Goal: Task Accomplishment & Management: Use online tool/utility

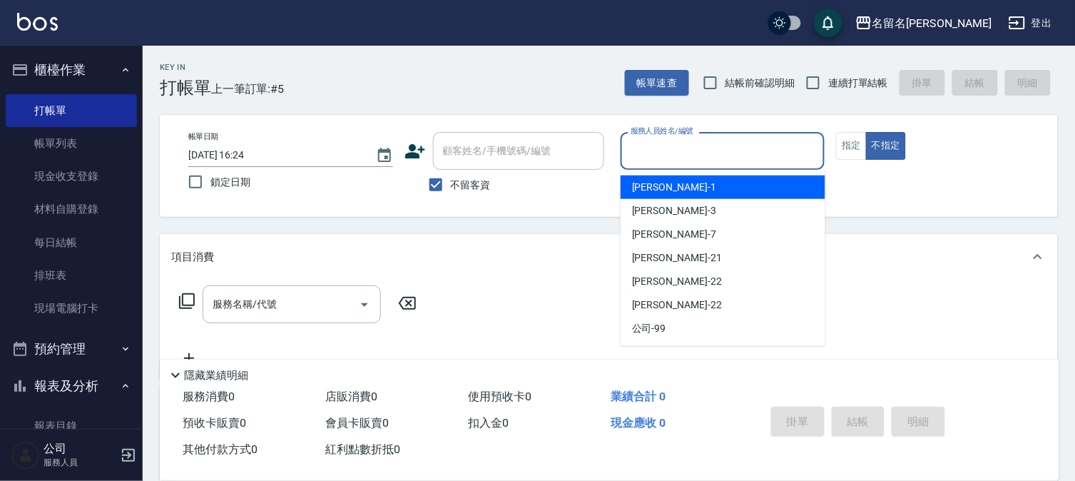
click at [659, 159] on input "服務人員姓名/編號" at bounding box center [723, 150] width 192 height 25
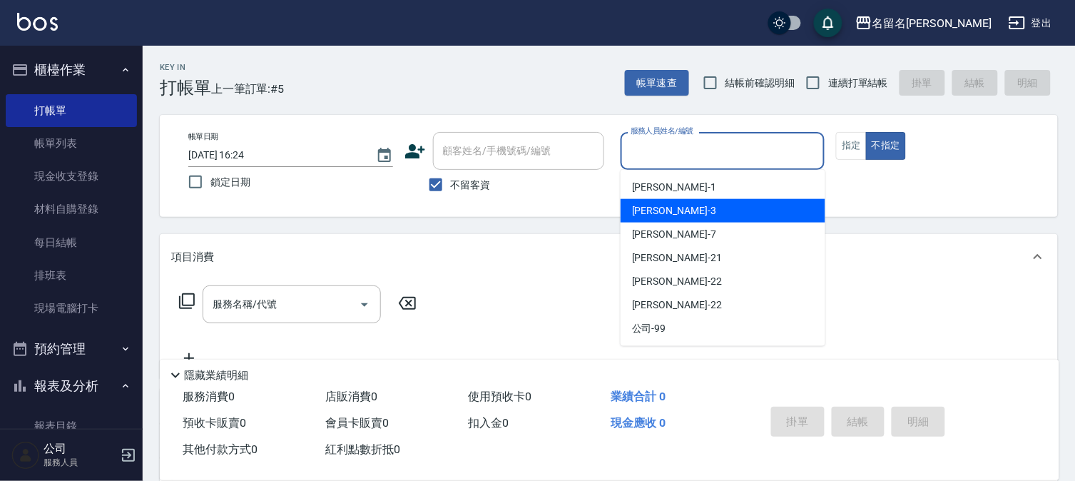
click at [651, 208] on span "[PERSON_NAME]-3" at bounding box center [674, 210] width 84 height 15
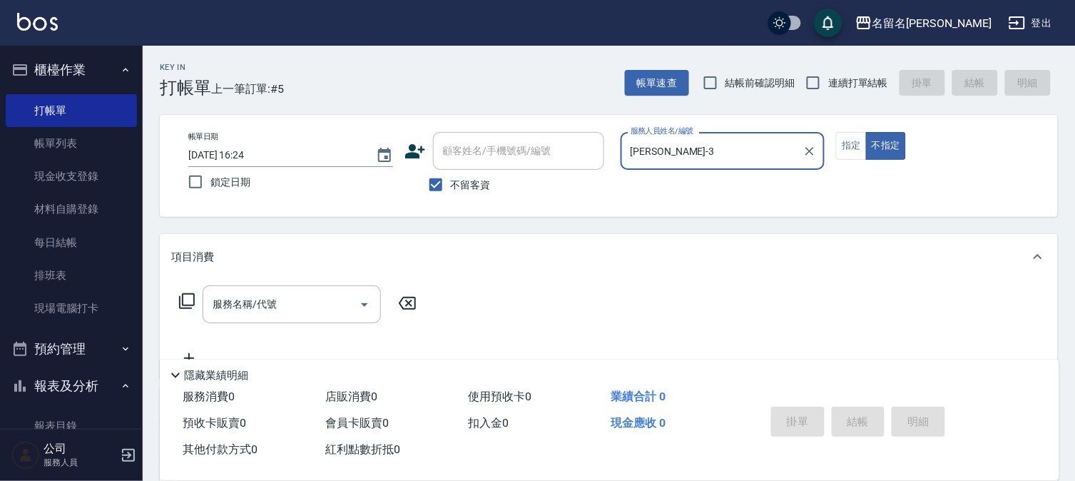
type input "[PERSON_NAME]-3"
drag, startPoint x: 851, startPoint y: 141, endPoint x: 846, endPoint y: 148, distance: 8.1
click at [851, 143] on button "指定" at bounding box center [851, 146] width 31 height 28
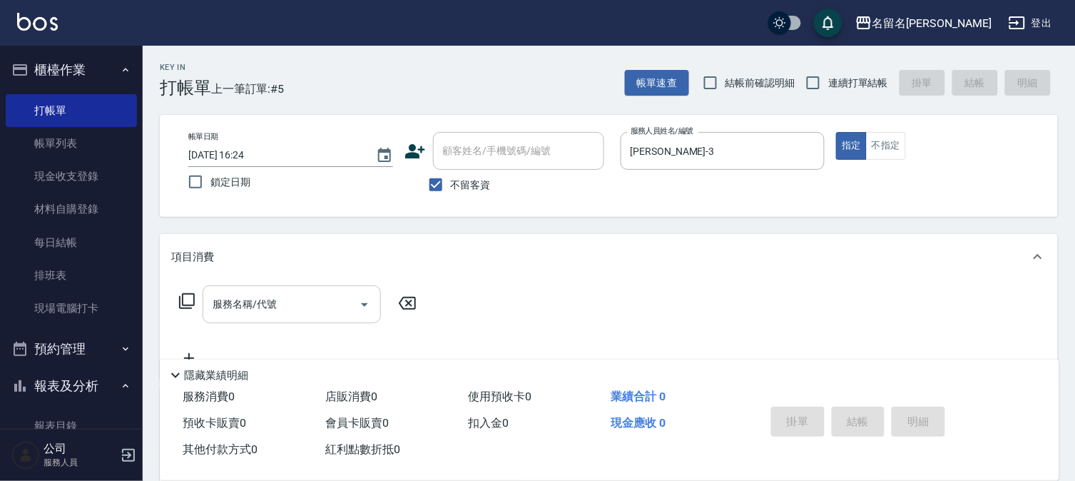
click at [282, 288] on div "服務名稱/代號" at bounding box center [292, 304] width 178 height 38
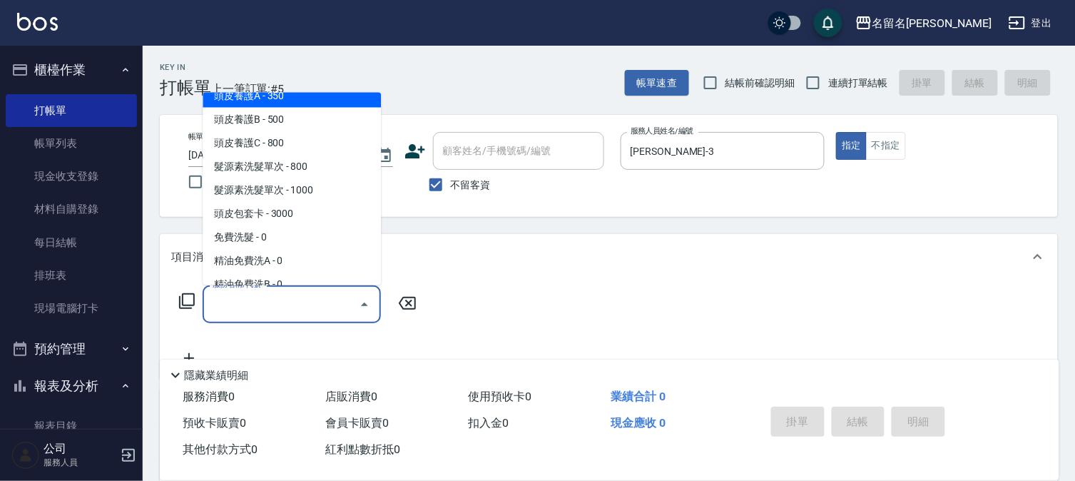
scroll to position [475, 0]
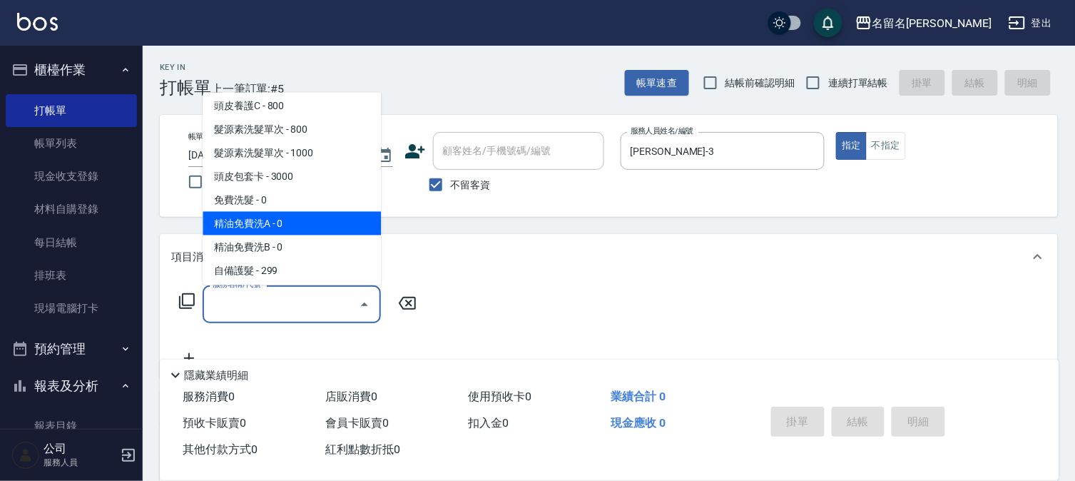
click at [290, 223] on span "精油免費洗A - 0" at bounding box center [292, 224] width 178 height 24
type input "精油免費洗A(538)"
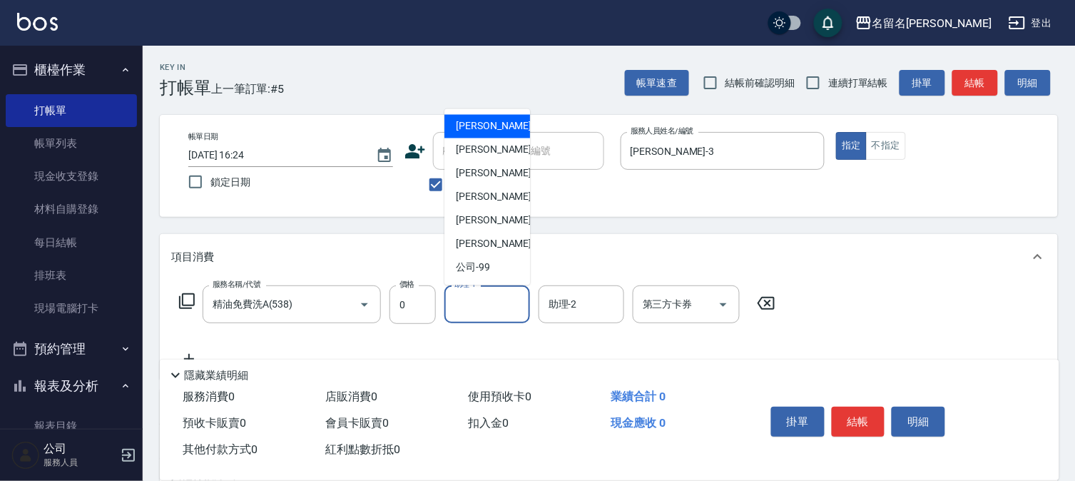
drag, startPoint x: 466, startPoint y: 310, endPoint x: 467, endPoint y: 297, distance: 12.1
click at [467, 308] on input "助理-1" at bounding box center [487, 304] width 73 height 25
click at [489, 143] on span "[PERSON_NAME]-3" at bounding box center [498, 150] width 84 height 15
type input "[PERSON_NAME]-3"
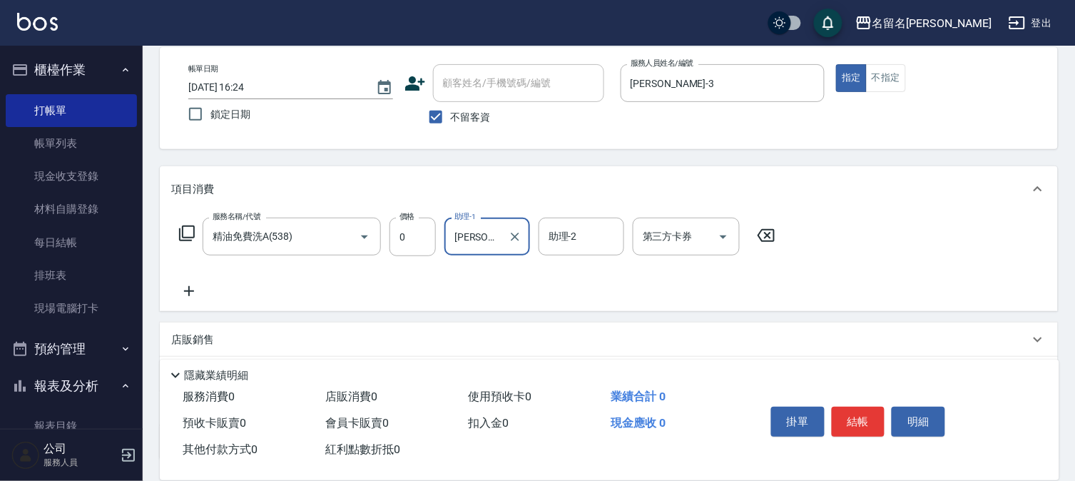
scroll to position [158, 0]
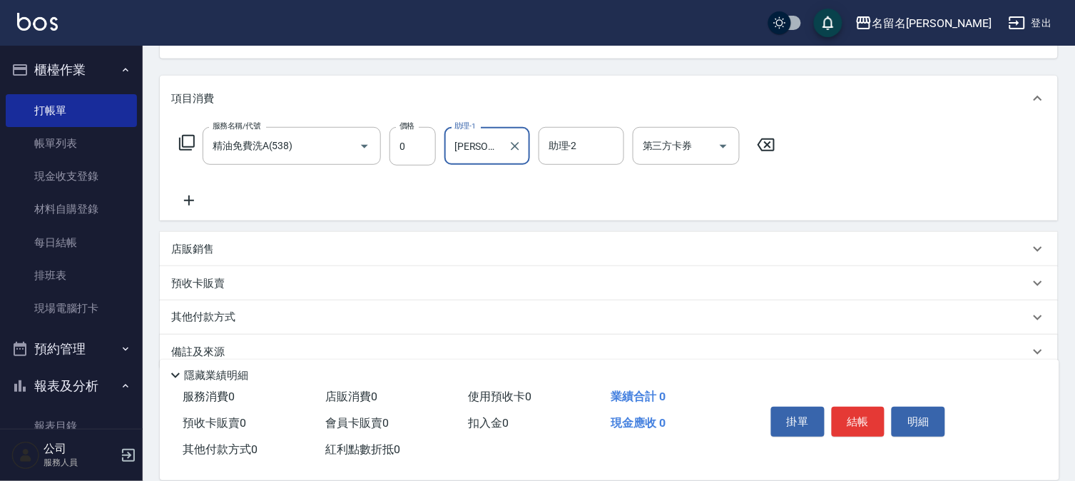
click at [190, 196] on icon at bounding box center [189, 200] width 36 height 17
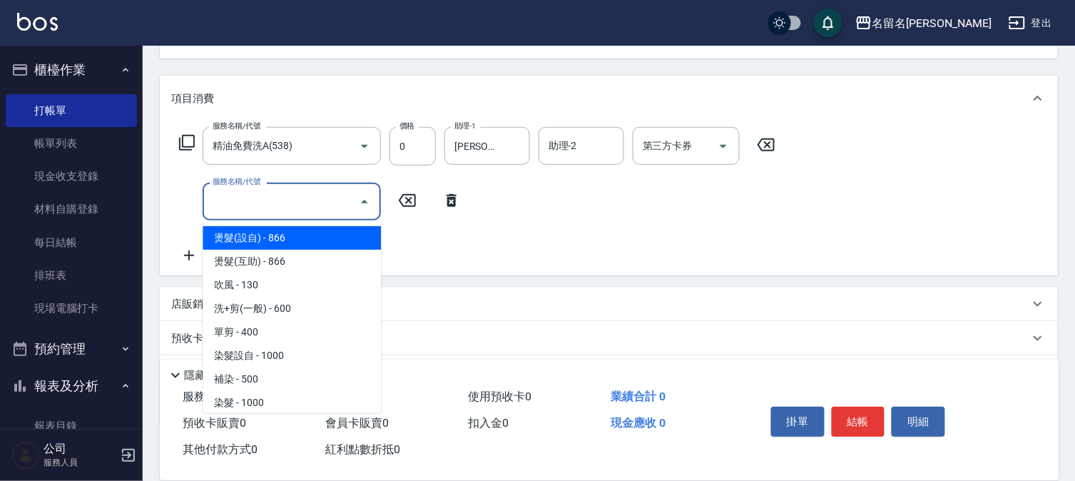
click at [230, 198] on input "服務名稱/代號" at bounding box center [281, 201] width 144 height 25
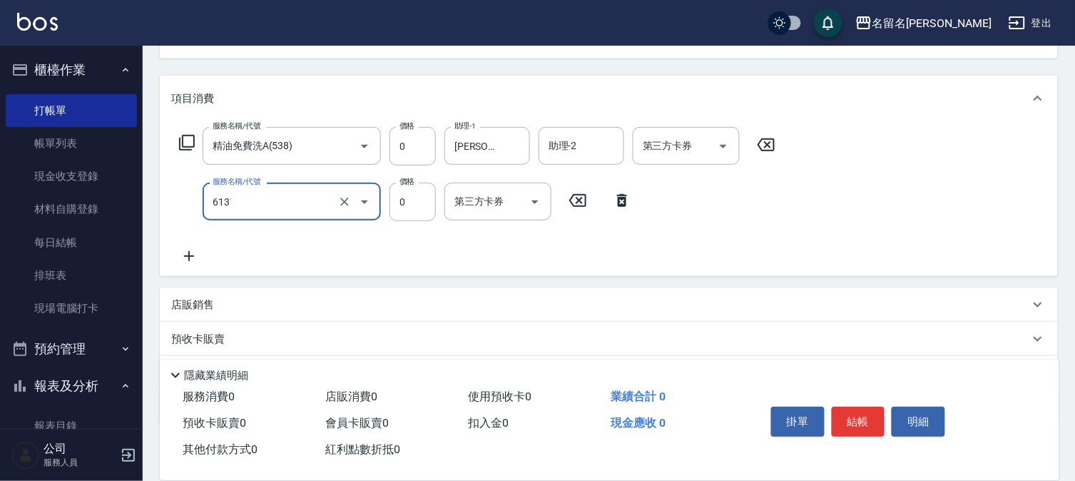
type input "免費雪恆護髮(613)"
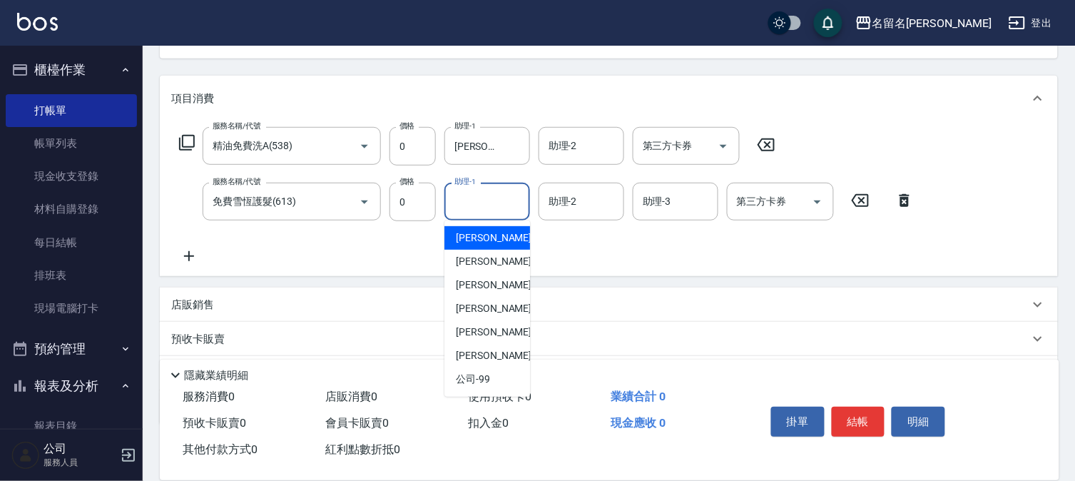
drag, startPoint x: 473, startPoint y: 201, endPoint x: 517, endPoint y: 267, distance: 79.7
click at [479, 200] on input "助理-1" at bounding box center [487, 201] width 73 height 25
click at [505, 265] on div "[PERSON_NAME]-3" at bounding box center [487, 262] width 86 height 24
type input "[PERSON_NAME]-3"
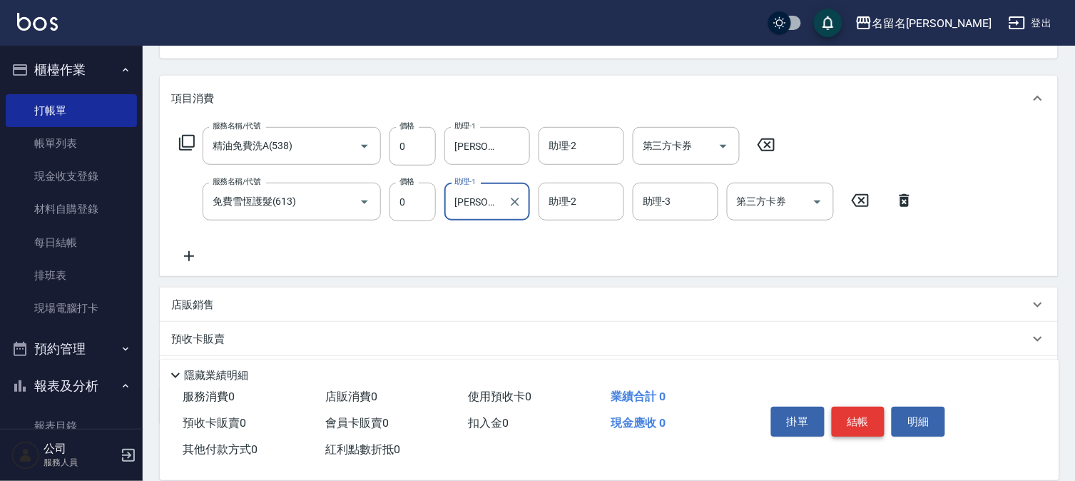
click at [843, 412] on button "結帳" at bounding box center [858, 422] width 53 height 30
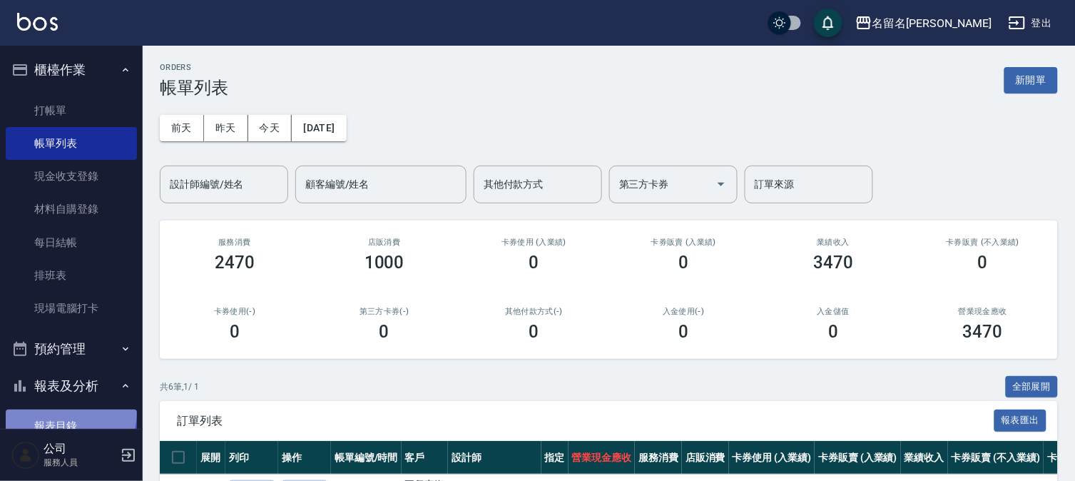
click at [60, 412] on link "報表目錄" at bounding box center [71, 425] width 131 height 33
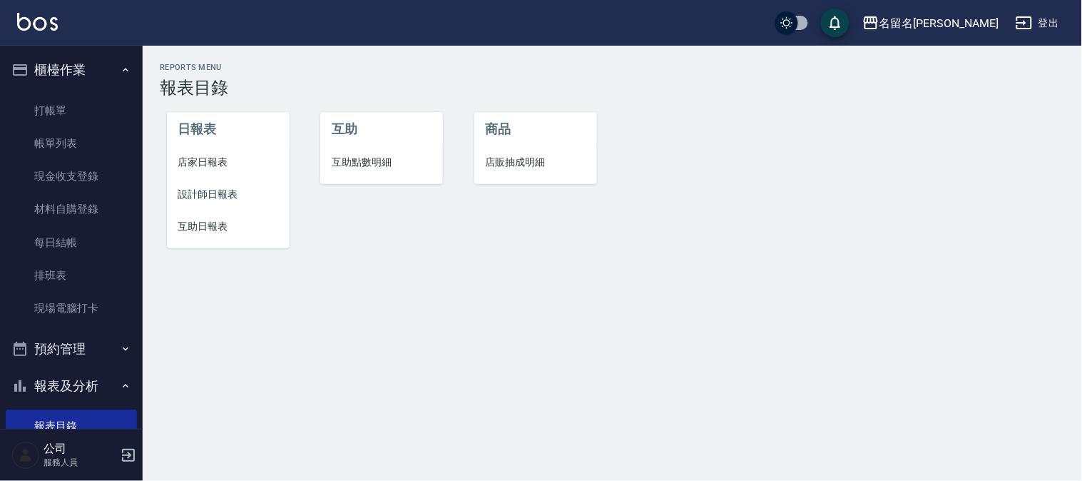
click at [220, 195] on span "設計師日報表" at bounding box center [228, 194] width 100 height 15
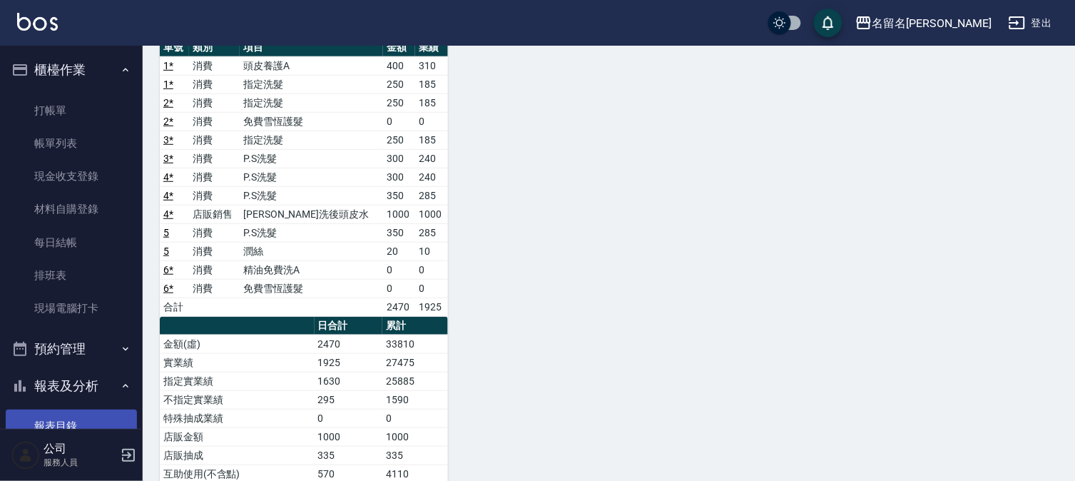
scroll to position [158, 0]
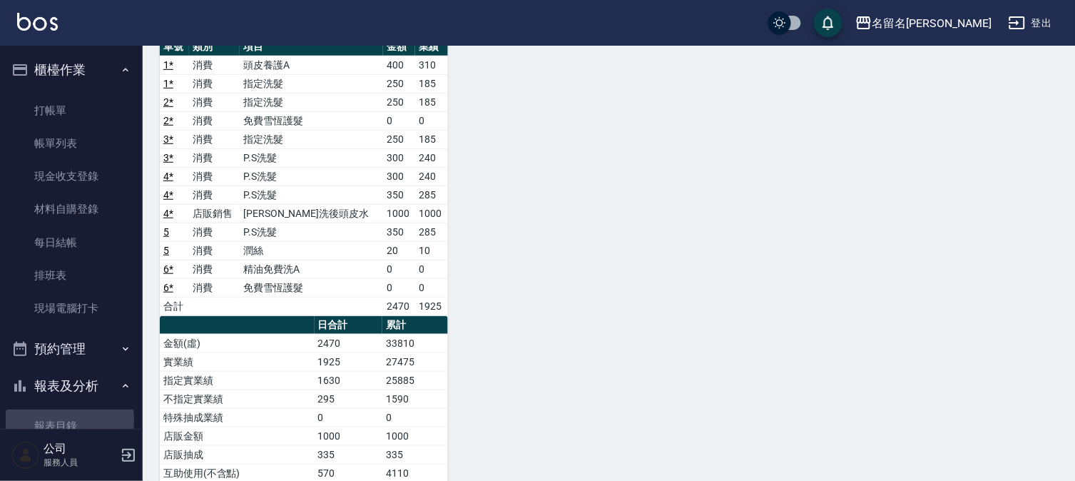
drag, startPoint x: 50, startPoint y: 419, endPoint x: 146, endPoint y: 301, distance: 152.6
click at [51, 419] on link "報表目錄" at bounding box center [71, 425] width 131 height 33
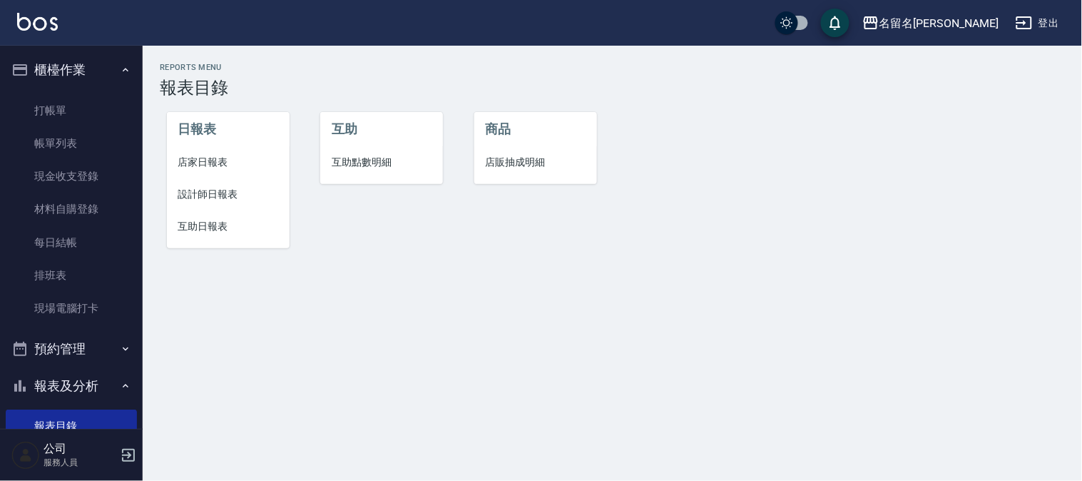
click at [196, 224] on span "互助日報表" at bounding box center [228, 226] width 100 height 15
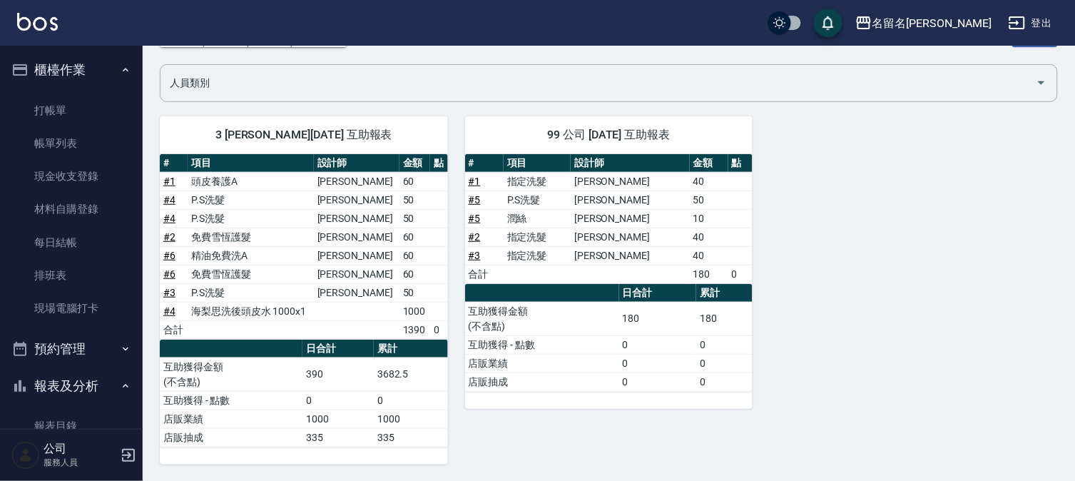
scroll to position [95, 0]
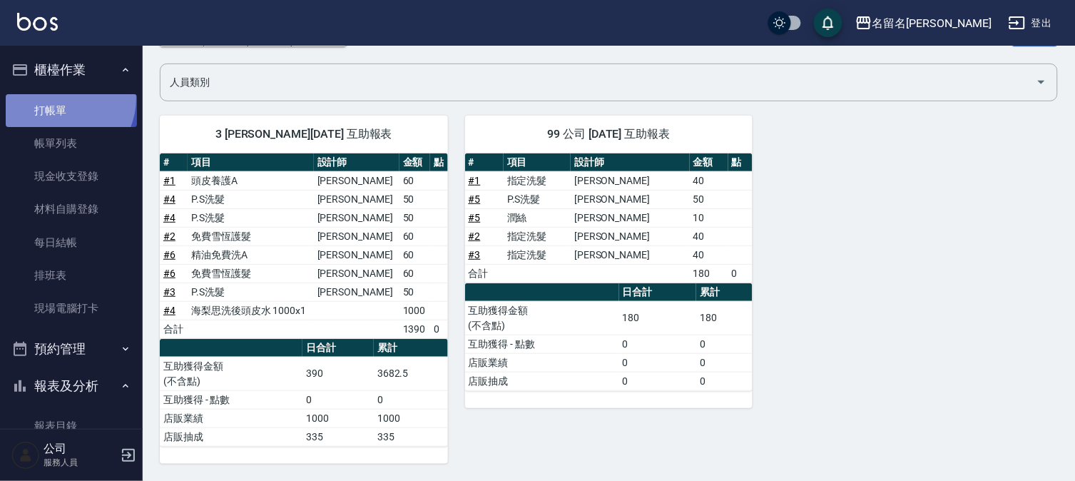
click at [56, 98] on link "打帳單" at bounding box center [71, 110] width 131 height 33
